Goal: Task Accomplishment & Management: Use online tool/utility

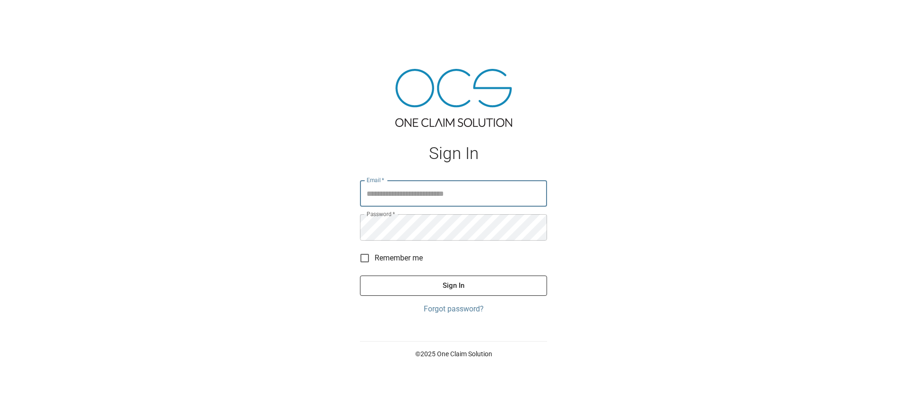
type input "**********"
click at [428, 283] on button "Sign In" at bounding box center [453, 286] width 187 height 20
